Goal: Navigation & Orientation: Find specific page/section

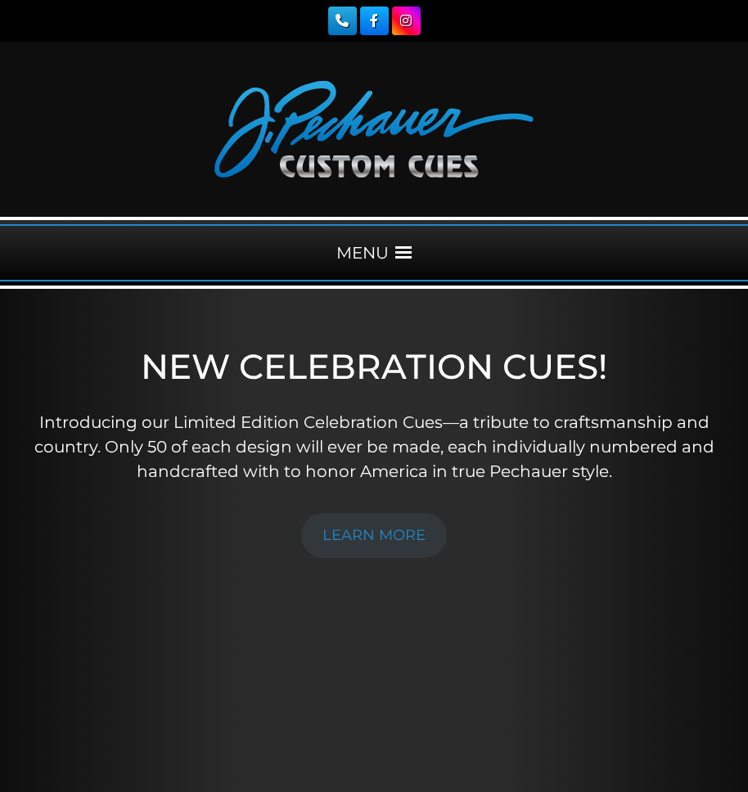
click at [398, 254] on span at bounding box center [403, 253] width 16 height 16
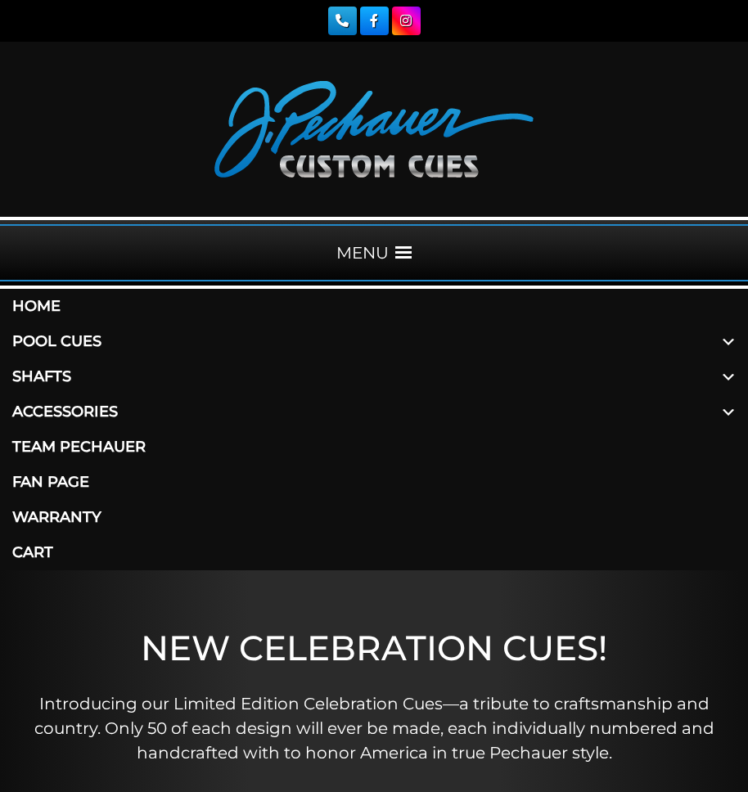
click at [731, 378] on span at bounding box center [727, 376] width 39 height 35
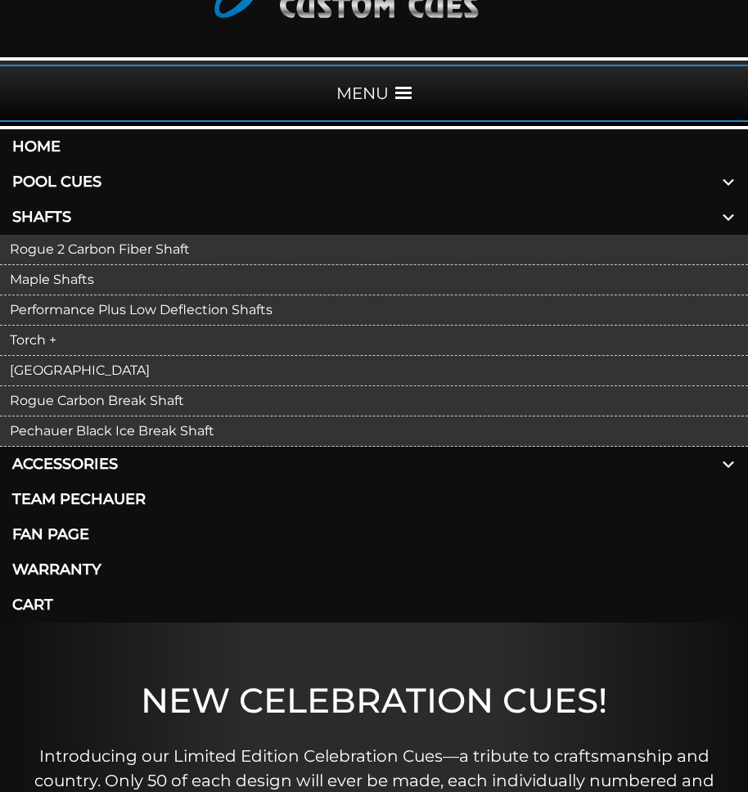
scroll to position [164, 0]
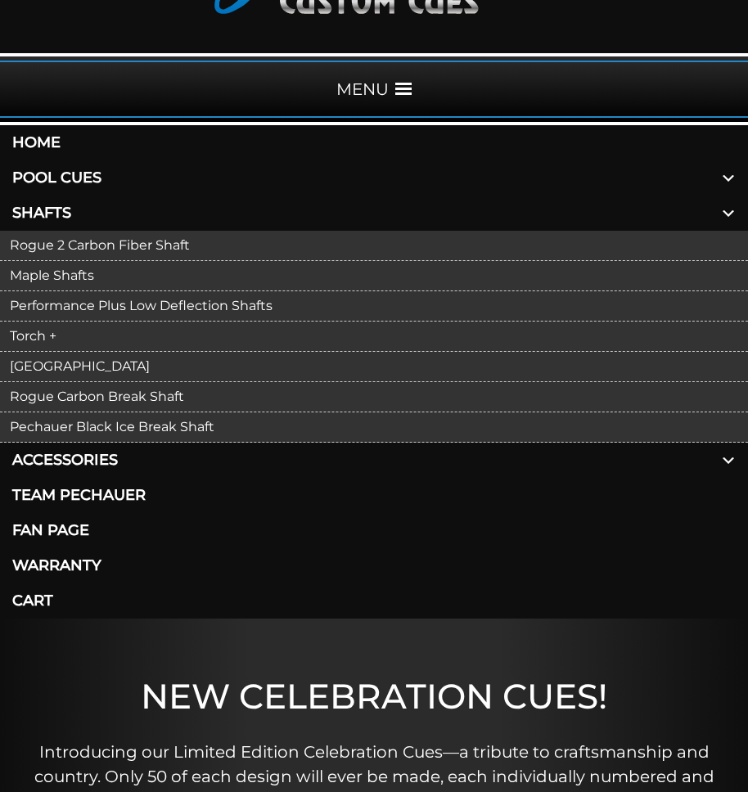
click at [729, 463] on span at bounding box center [727, 460] width 39 height 35
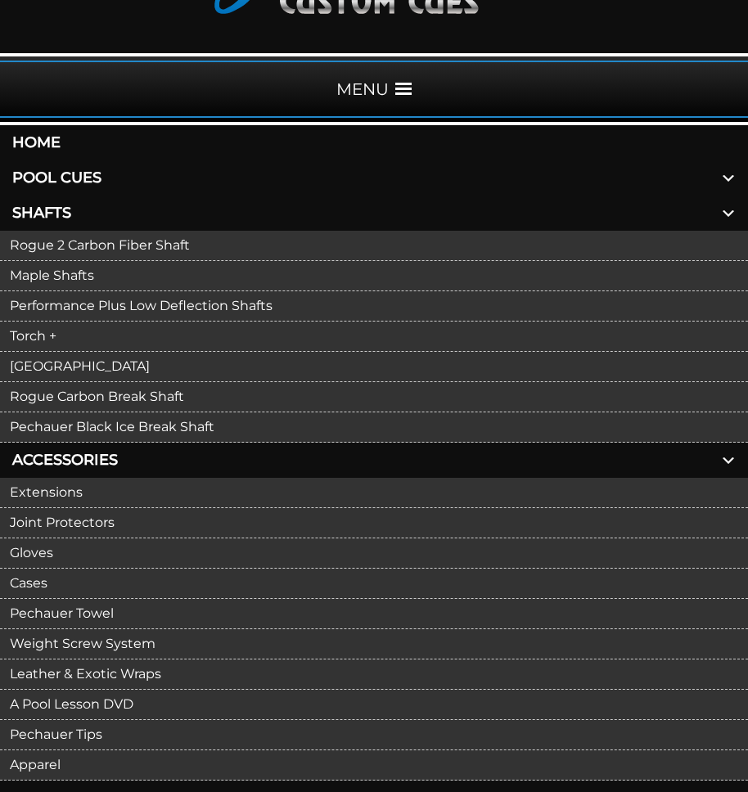
click at [80, 491] on link "Extensions" at bounding box center [374, 493] width 748 height 30
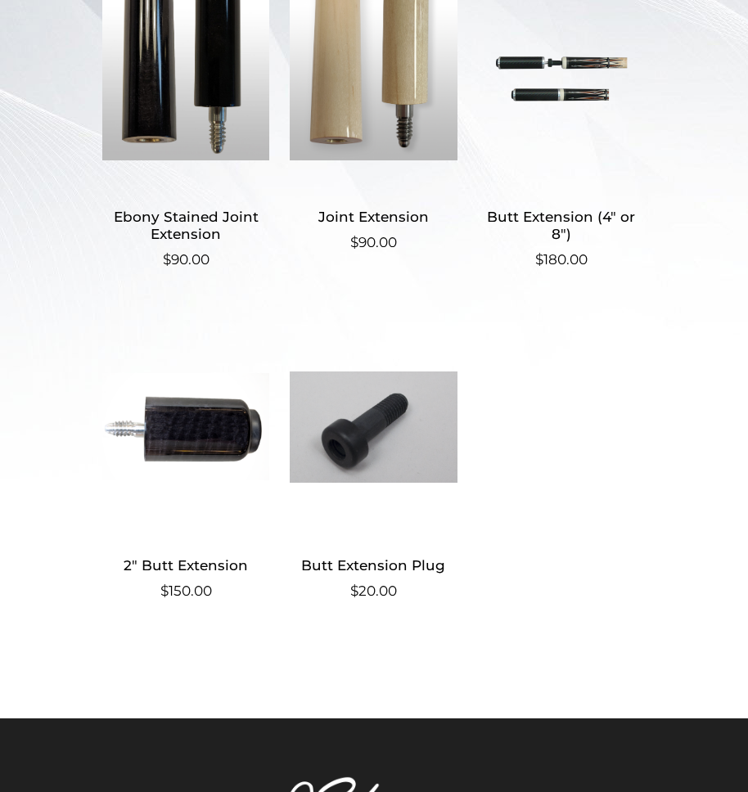
scroll to position [596, 0]
